Goal: Download file/media

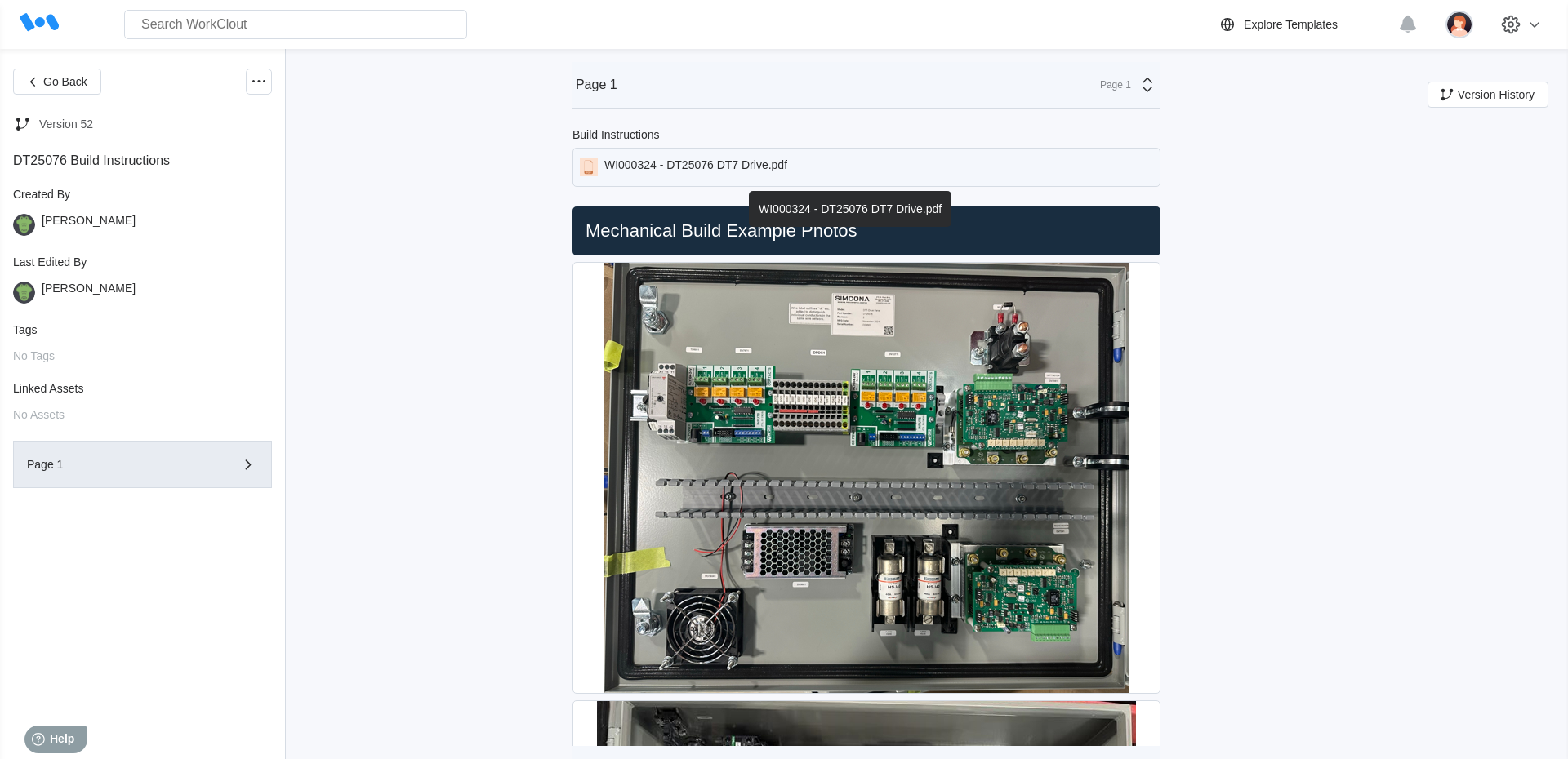
click at [720, 161] on div "WI000324 - DT25076 DT7 Drive.pdf" at bounding box center [696, 167] width 183 height 18
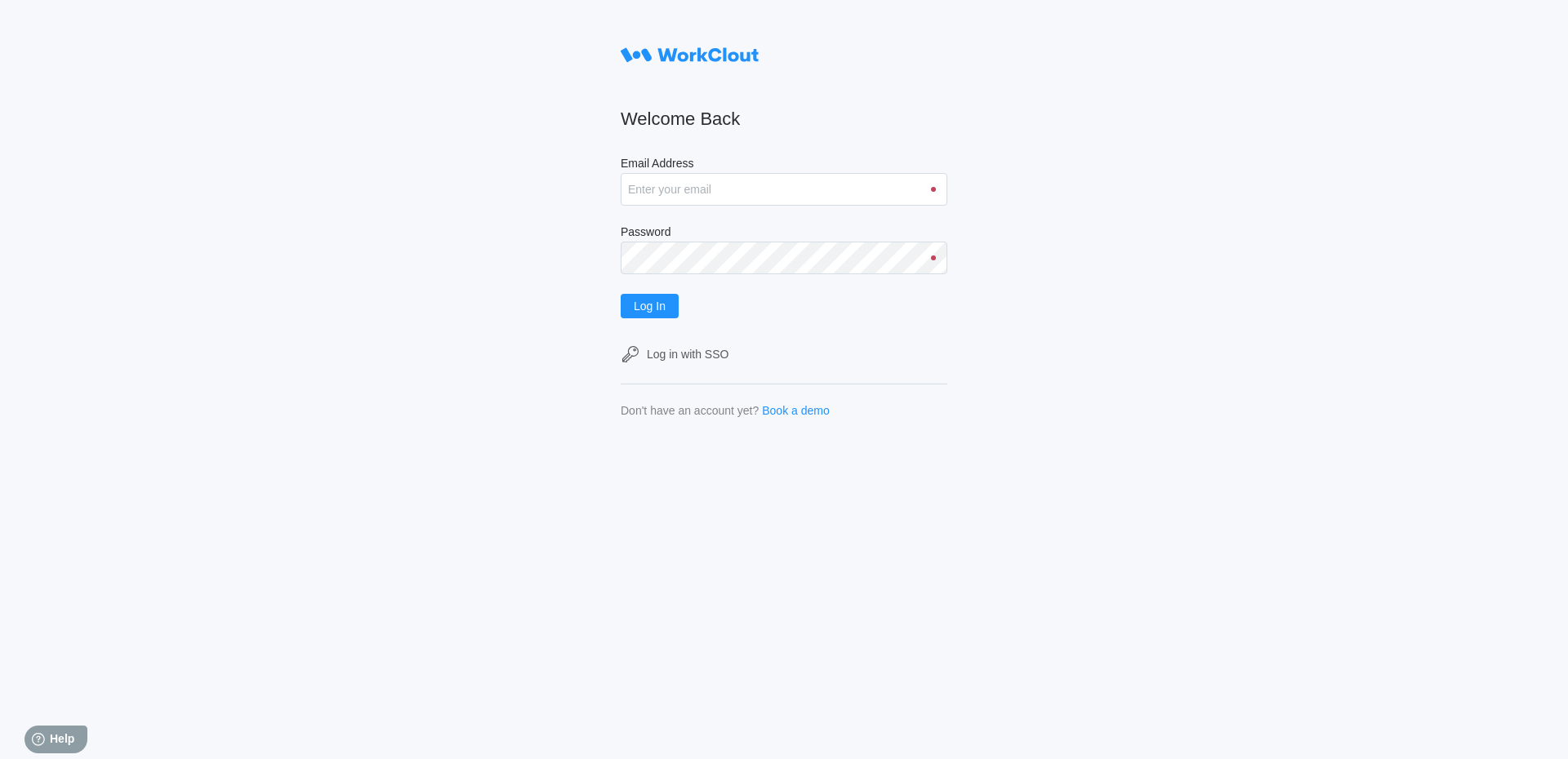
click at [243, 37] on div "Welcome Back Email Address Password Log In Log in with SSO Don't have an accoun…" at bounding box center [784, 379] width 1568 height 759
click at [656, 197] on input "Email Address" at bounding box center [784, 189] width 327 height 33
type input "Acarlton@mailinator.com"
click at [620, 294] on button "Log In" at bounding box center [650, 307] width 58 height 25
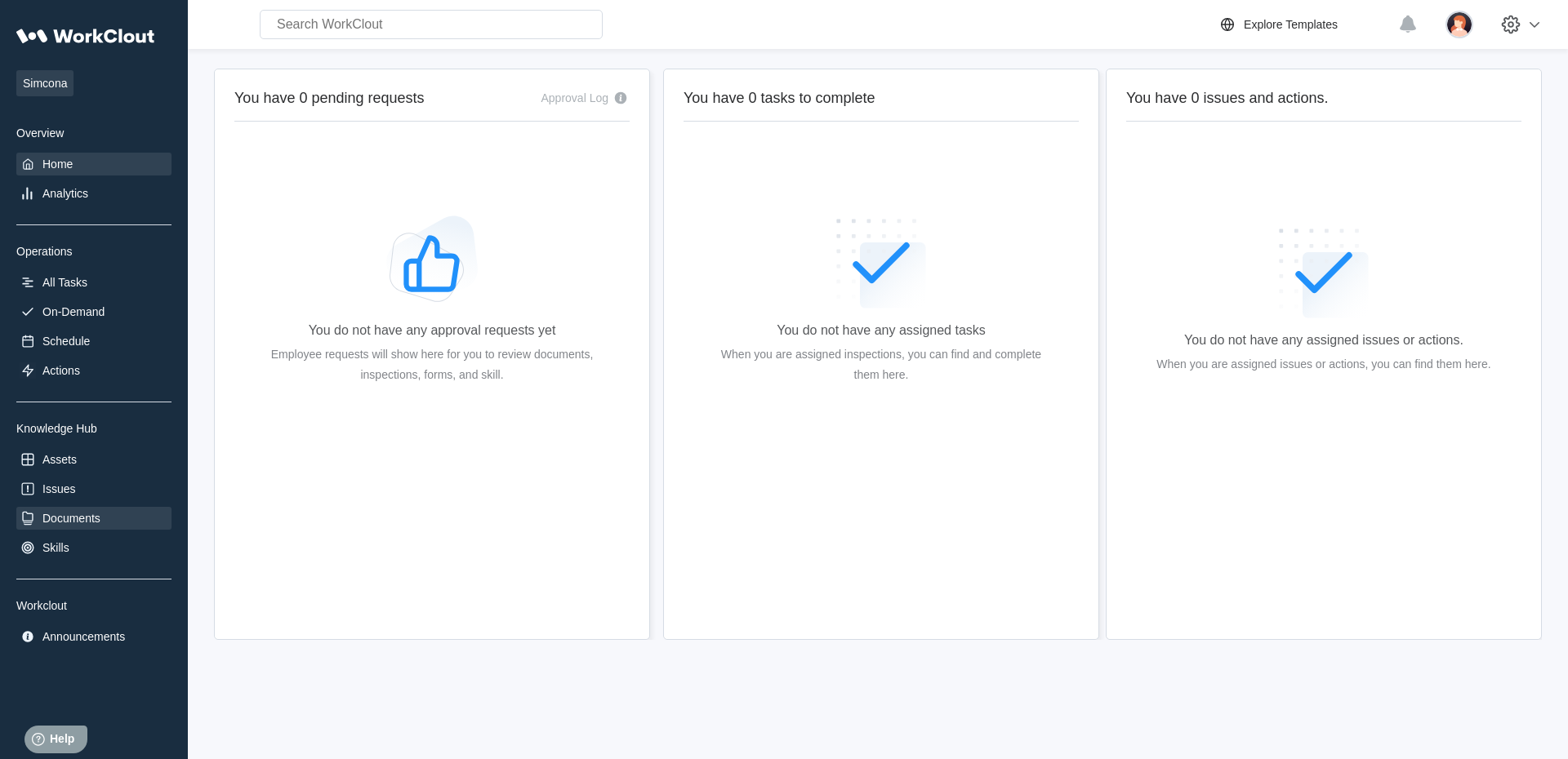
click at [136, 520] on div "Documents" at bounding box center [94, 519] width 156 height 23
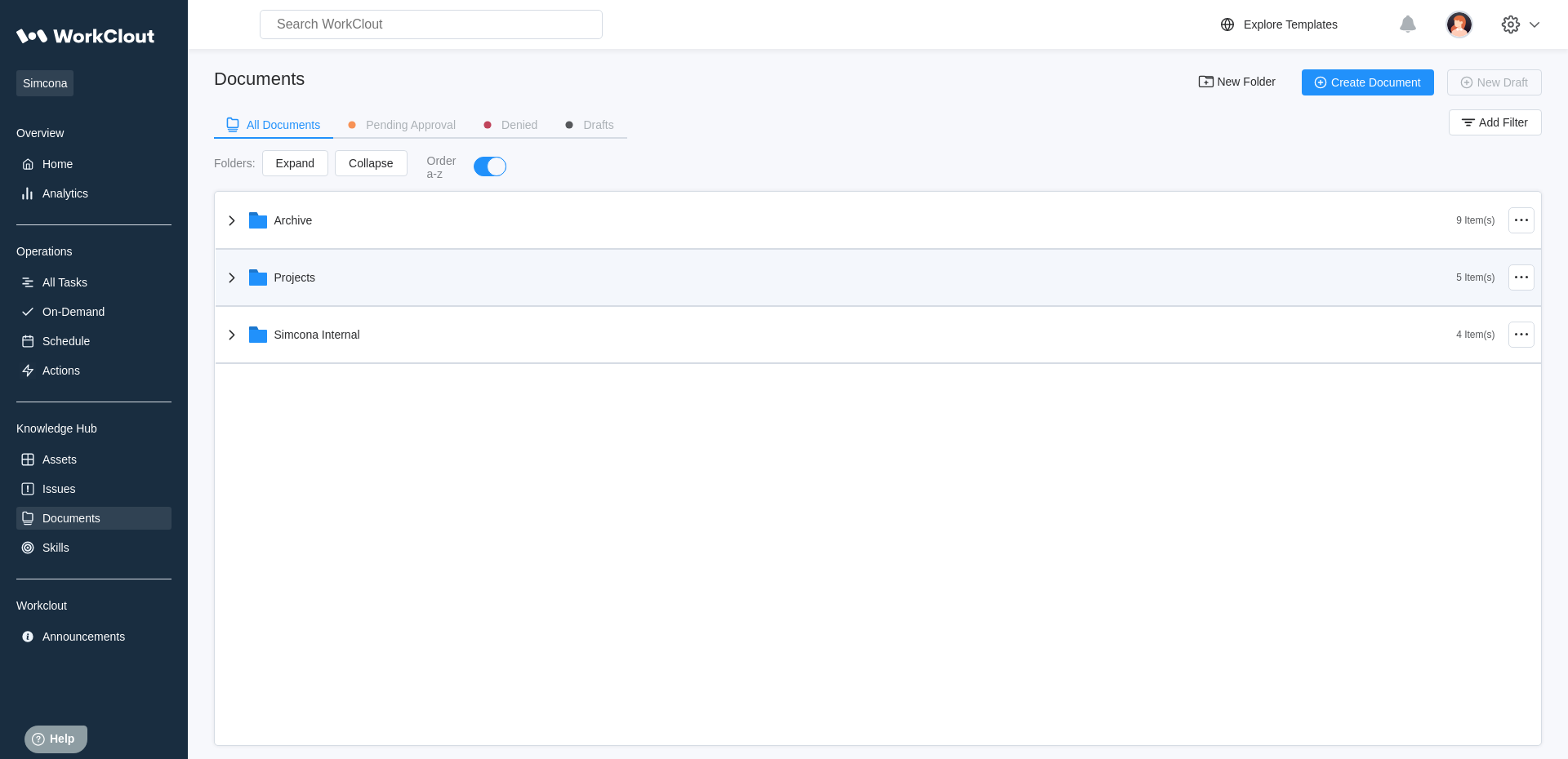
click at [340, 256] on div "Projects 5 Item(s)" at bounding box center [879, 278] width 1326 height 57
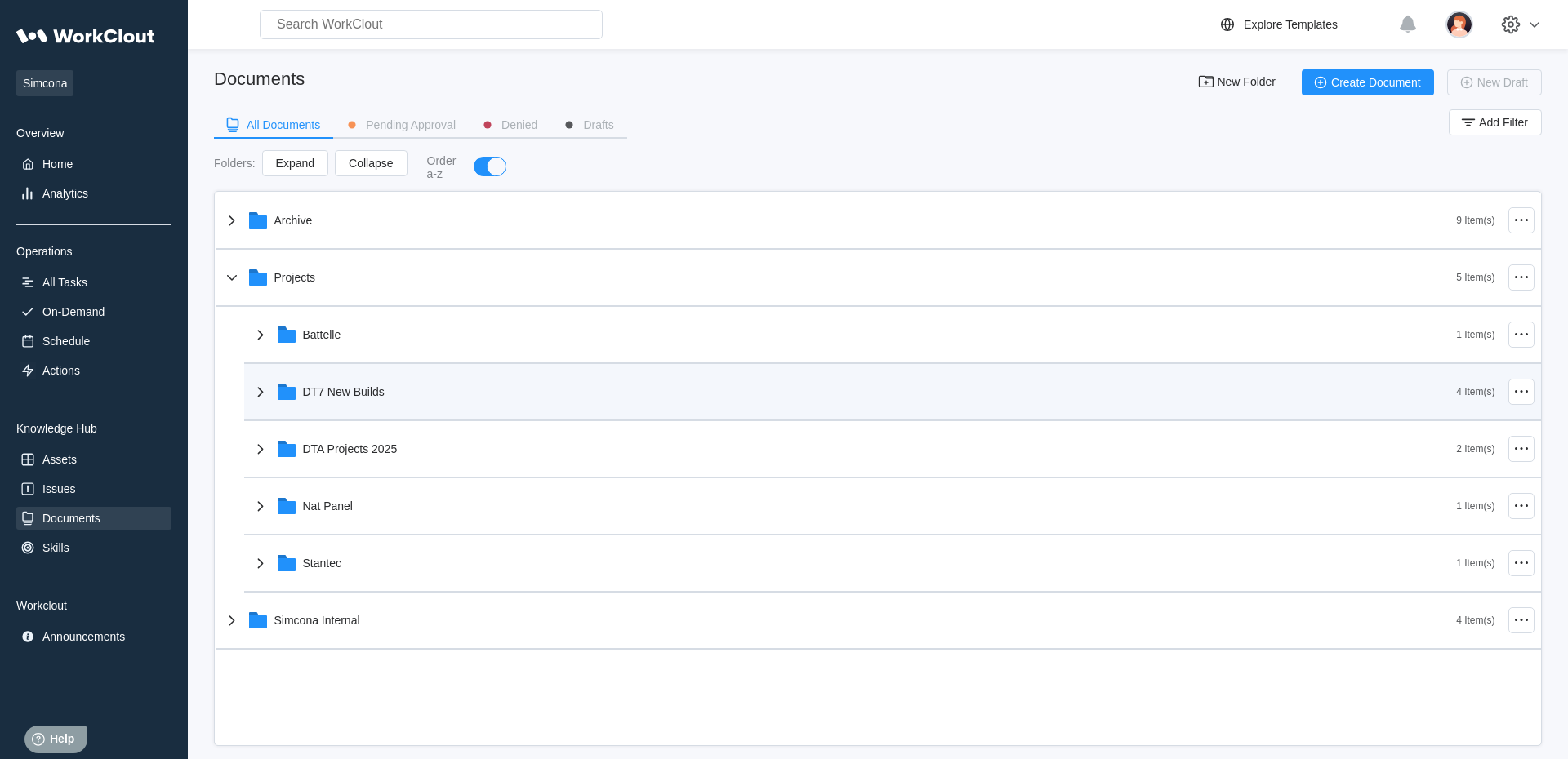
click at [337, 407] on div "DT7 New Builds" at bounding box center [854, 391] width 1206 height 42
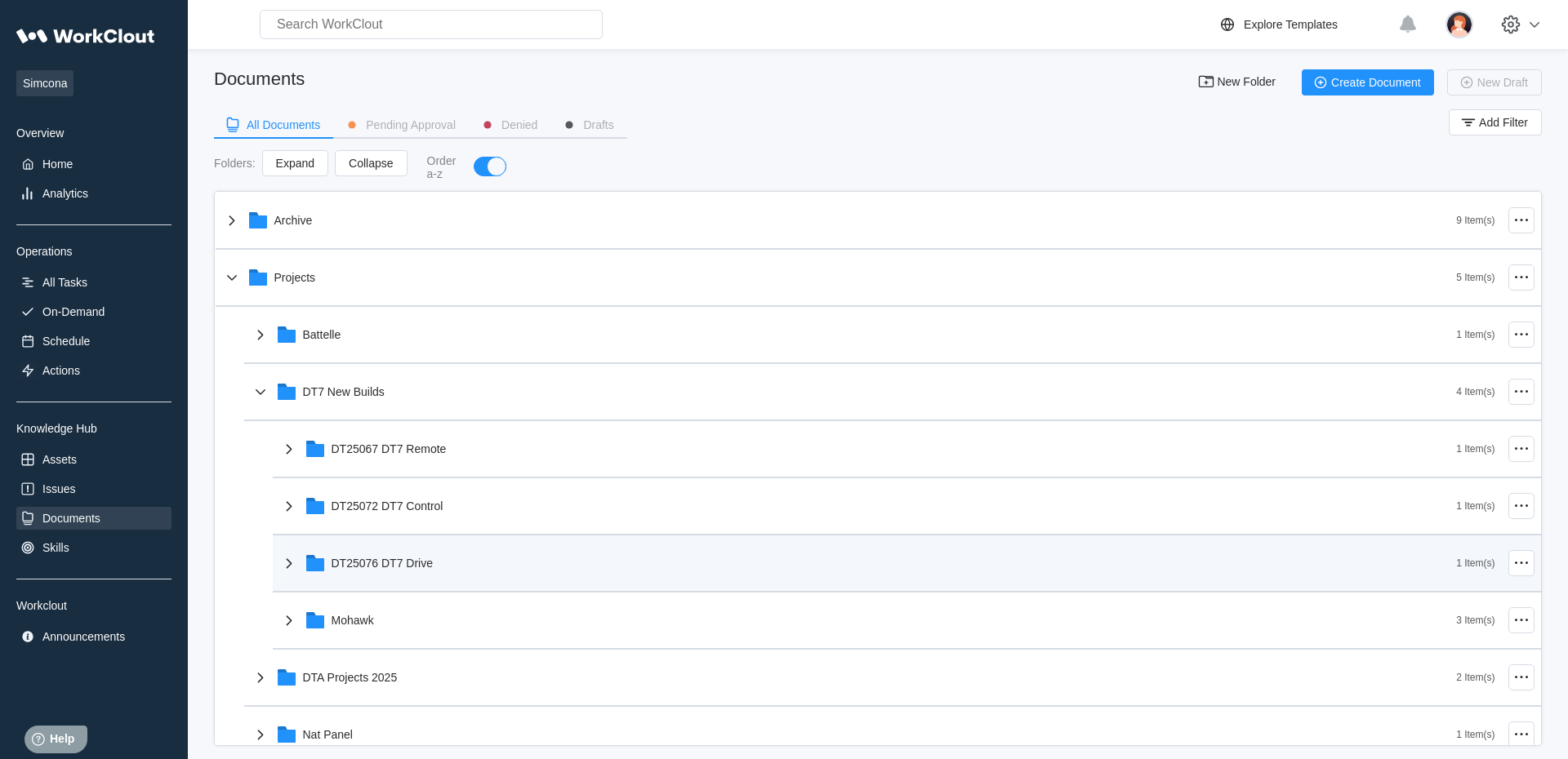
click at [370, 564] on div "DT25076 DT7 Drive" at bounding box center [382, 563] width 102 height 13
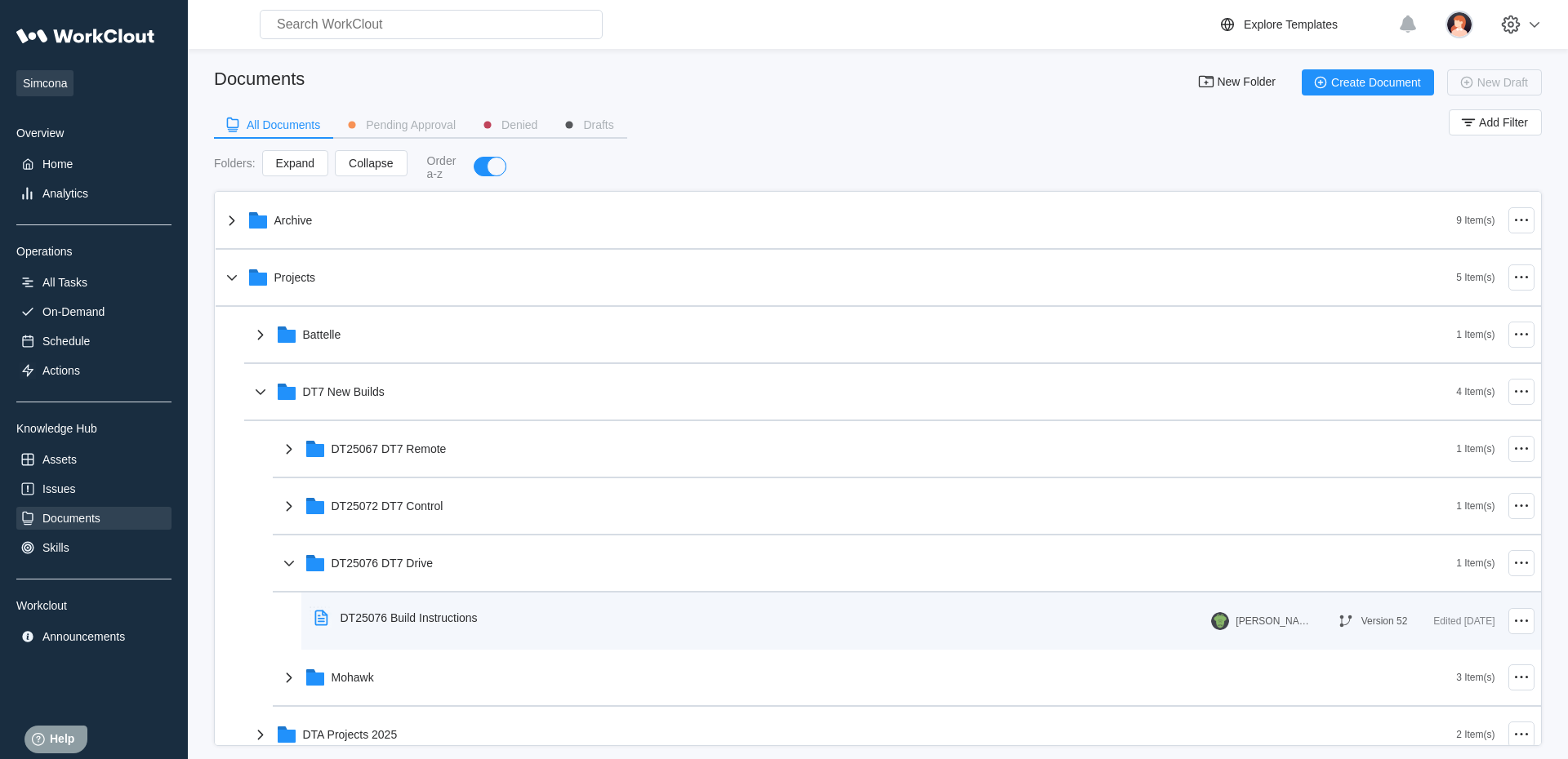
click at [381, 612] on div "DT25076 Build Instructions" at bounding box center [399, 618] width 183 height 38
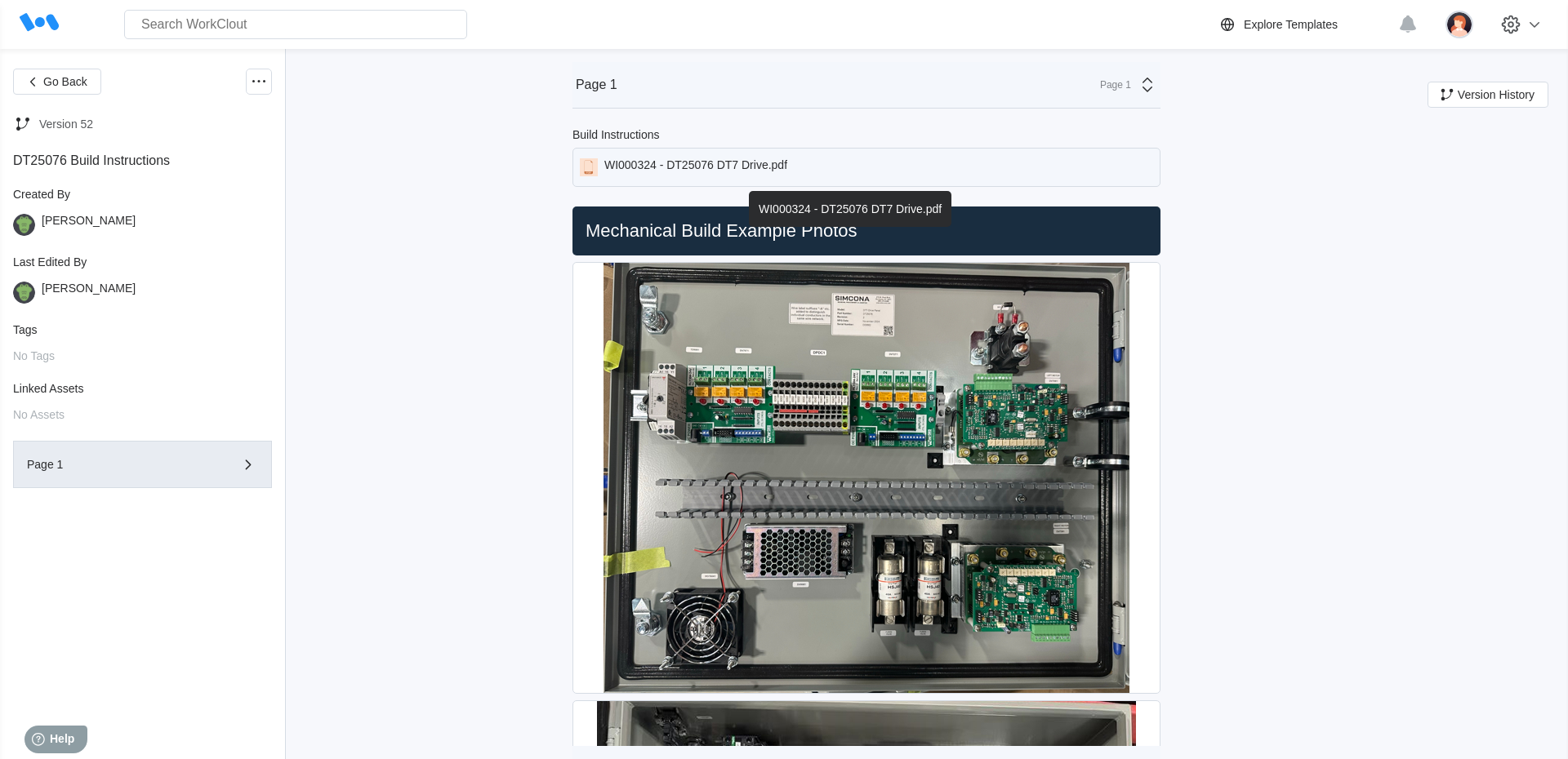
click at [748, 156] on div "WI000324 - DT25076 DT7 Drive.pdf" at bounding box center [866, 167] width 588 height 39
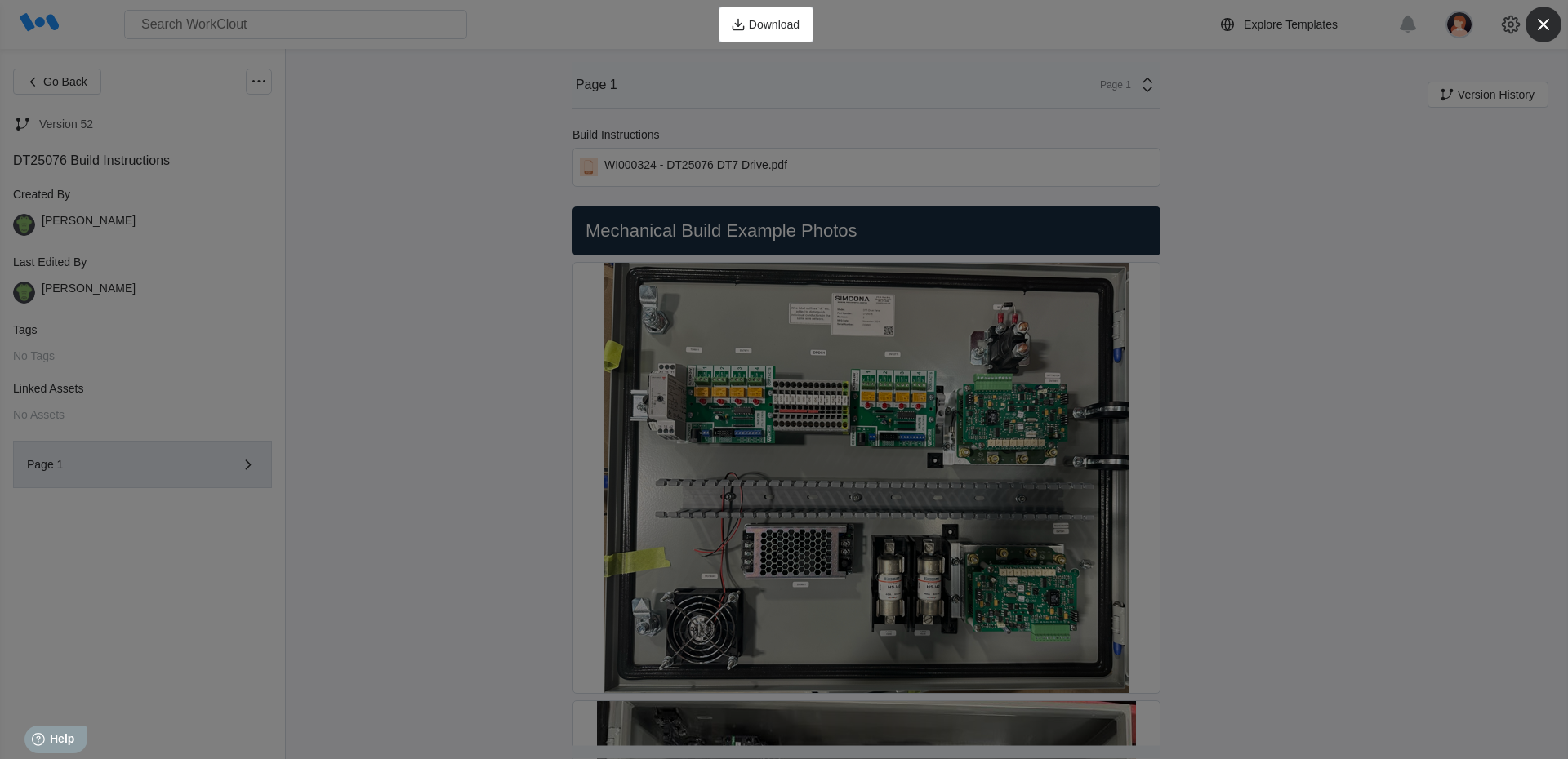
click at [1541, 16] on icon "button" at bounding box center [1543, 25] width 23 height 23
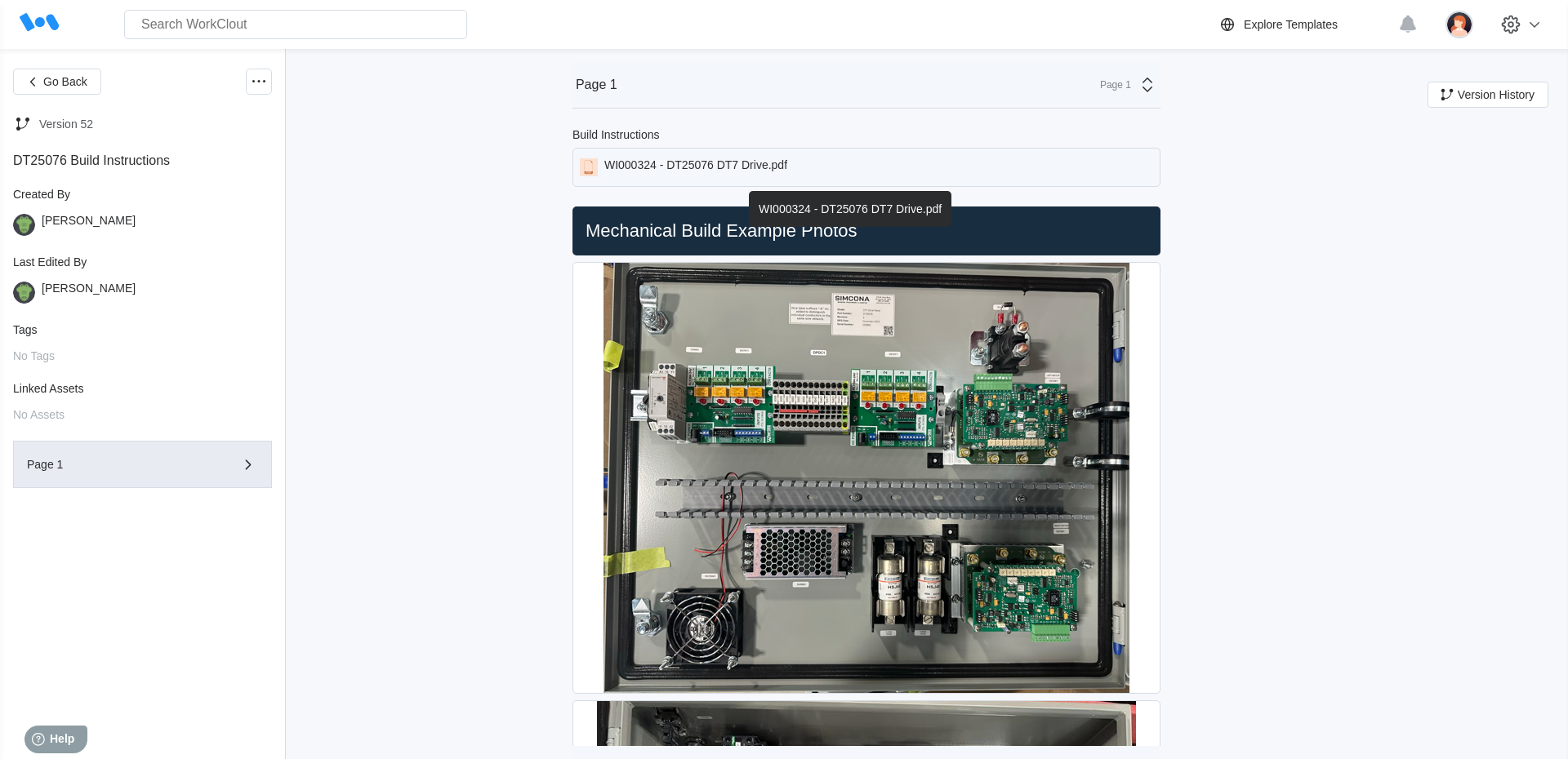
drag, startPoint x: 879, startPoint y: 163, endPoint x: 779, endPoint y: 160, distance: 100.0
click at [779, 160] on div "WI000324 - DT25076 DT7 Drive.pdf" at bounding box center [696, 167] width 183 height 18
